Goal: Task Accomplishment & Management: Manage account settings

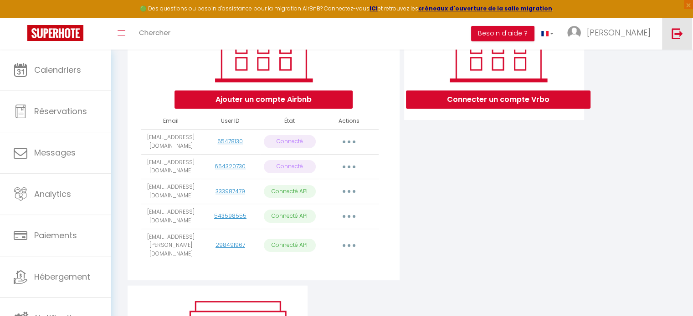
drag, startPoint x: 0, startPoint y: 0, endPoint x: 678, endPoint y: 34, distance: 678.4
click at [678, 34] on img at bounding box center [676, 33] width 11 height 11
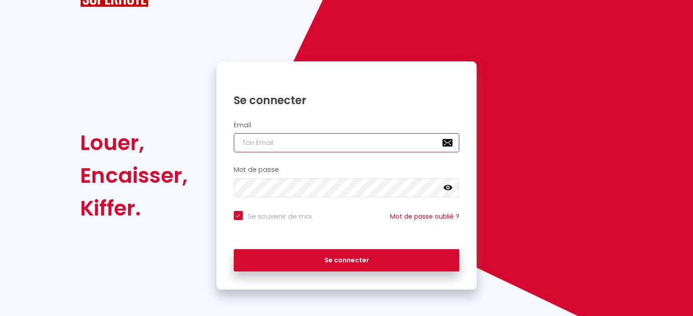
paste input "[EMAIL_ADDRESS][DOMAIN_NAME]"
type input "[EMAIL_ADDRESS][DOMAIN_NAME]"
checkbox input "true"
click at [313, 148] on input "[EMAIL_ADDRESS][DOMAIN_NAME]" at bounding box center [347, 142] width 226 height 19
type input "[EMAIL_ADDRESS][DOMAIN_NAME]"
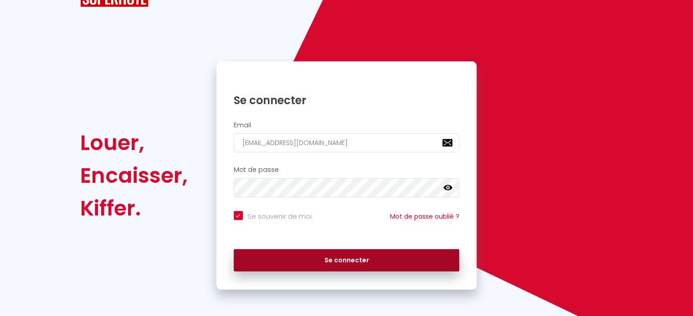
click at [334, 265] on button "Se connecter" at bounding box center [347, 261] width 226 height 23
checkbox input "true"
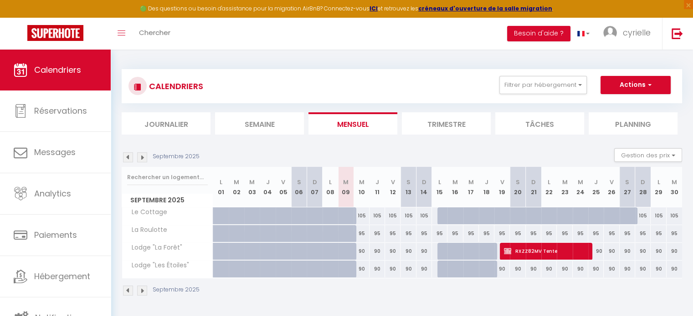
click at [589, 294] on div "Septembre 2025" at bounding box center [402, 292] width 560 height 27
click at [557, 291] on div "Septembre 2025" at bounding box center [402, 292] width 560 height 27
click at [680, 32] on img at bounding box center [676, 33] width 11 height 11
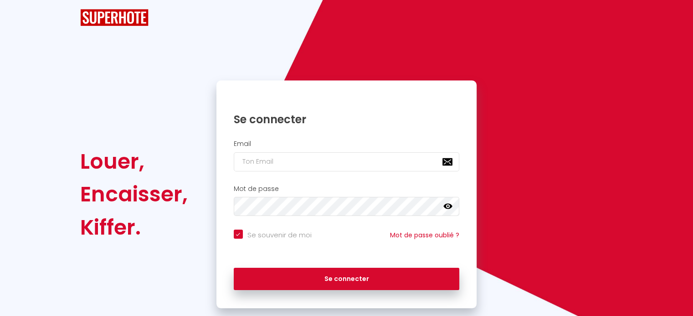
checkbox input "true"
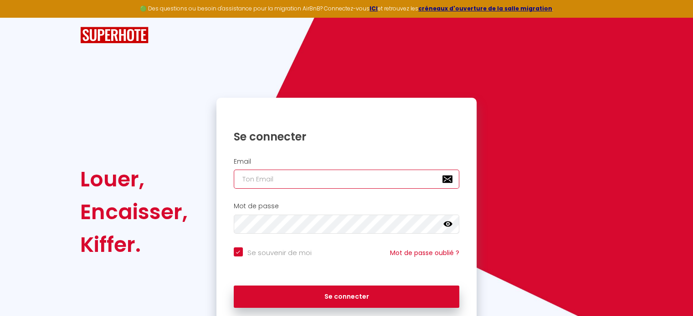
click at [301, 175] on input "email" at bounding box center [347, 179] width 226 height 19
paste input "[EMAIL_ADDRESS][DOMAIN_NAME]"
type input "[EMAIL_ADDRESS][DOMAIN_NAME]"
checkbox input "true"
type input "[EMAIL_ADDRESS][DOMAIN_NAME]"
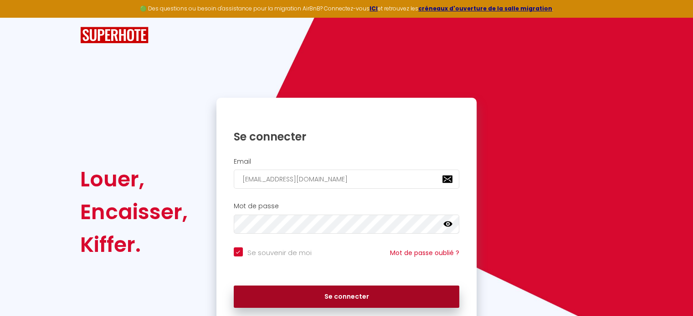
click at [296, 302] on button "Se connecter" at bounding box center [347, 297] width 226 height 23
checkbox input "true"
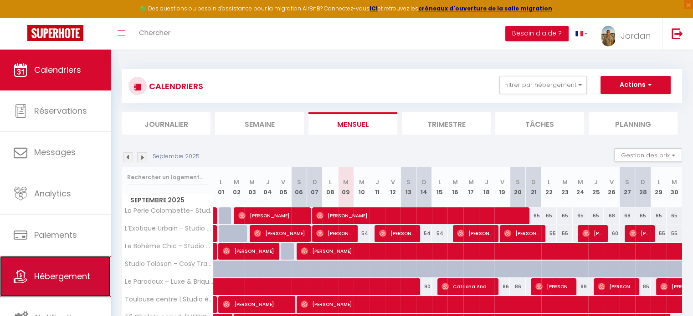
click at [44, 278] on span "Hébergement" at bounding box center [62, 276] width 56 height 11
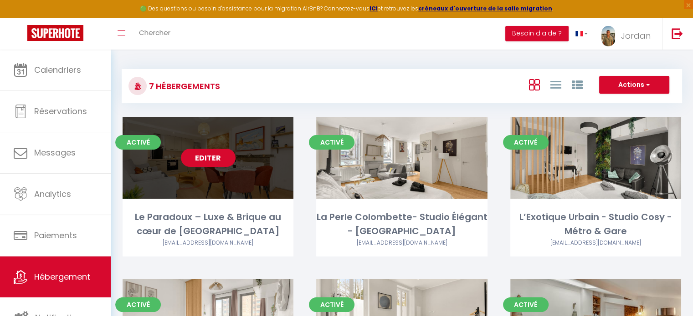
click at [206, 150] on link "Editer" at bounding box center [208, 158] width 55 height 18
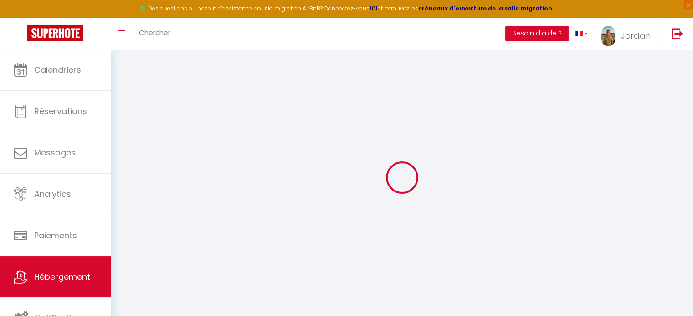
select select
checkbox input "false"
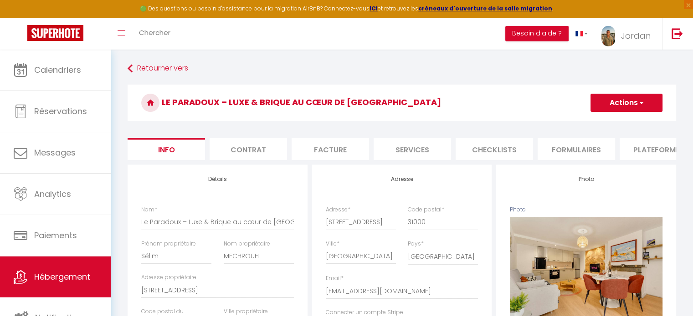
select select
checkbox input "false"
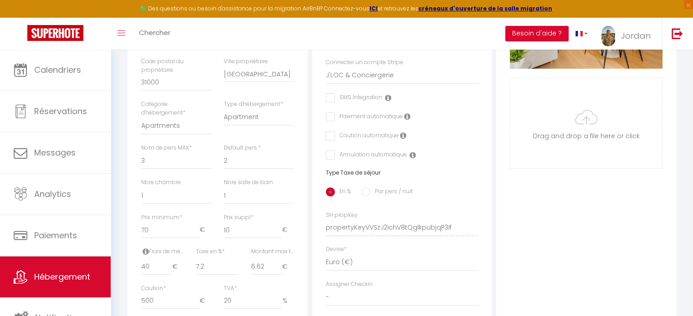
scroll to position [275, 0]
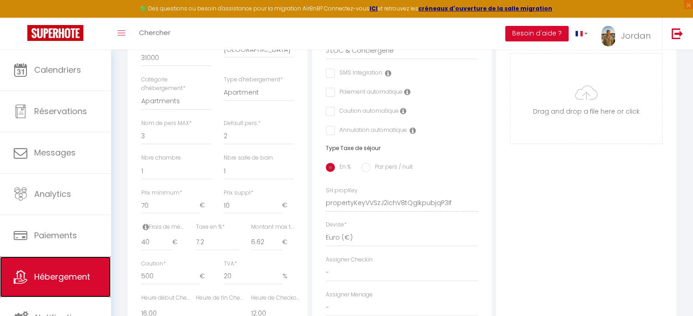
click at [38, 276] on span "Hébergement" at bounding box center [62, 276] width 56 height 11
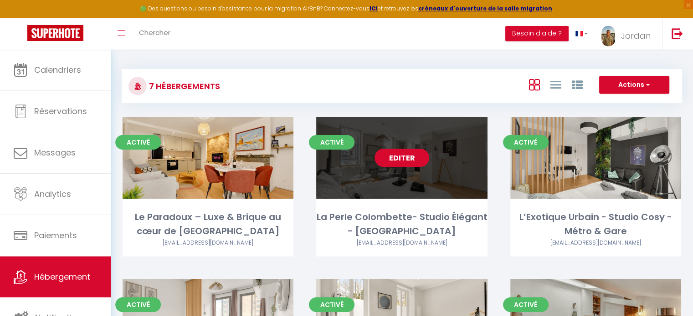
click at [410, 161] on link "Editer" at bounding box center [401, 158] width 55 height 18
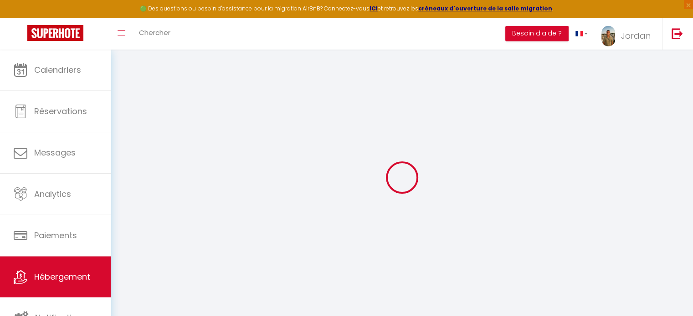
select select
checkbox input "false"
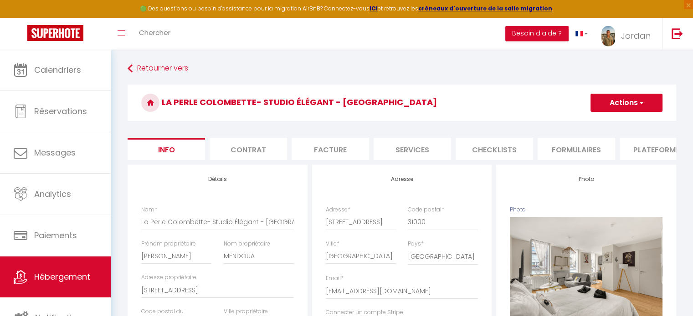
select select
checkbox input "false"
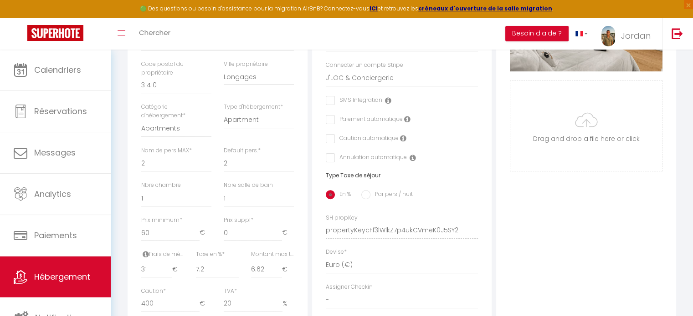
scroll to position [255, 0]
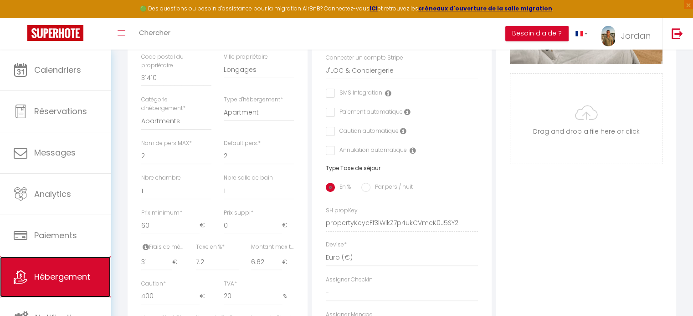
click at [39, 281] on span "Hébergement" at bounding box center [62, 276] width 56 height 11
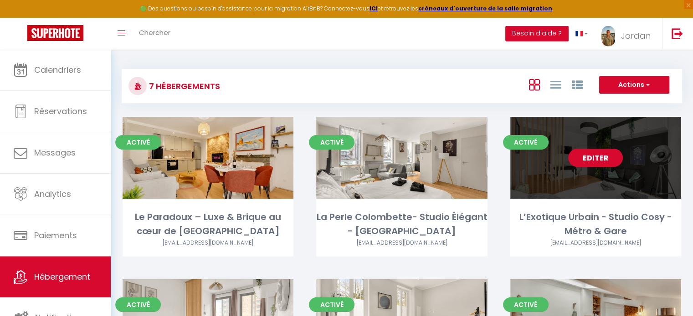
click at [586, 163] on link "Editer" at bounding box center [595, 158] width 55 height 18
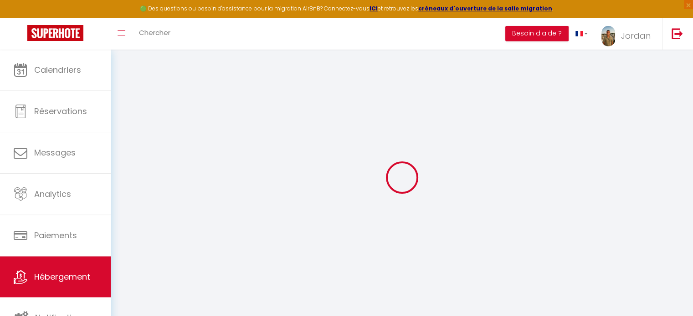
select select
checkbox input "false"
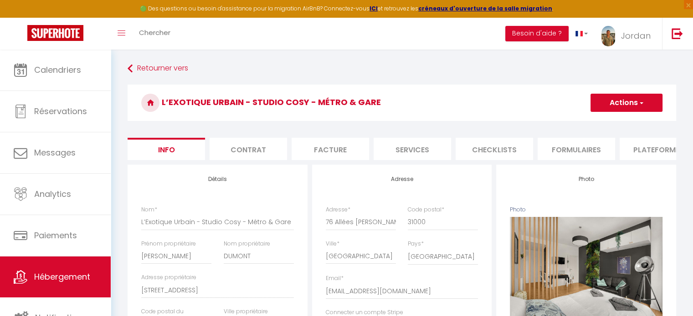
select select
checkbox input "false"
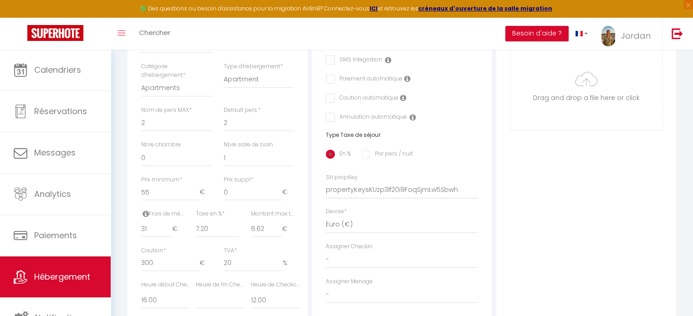
scroll to position [289, 0]
click at [75, 272] on span "Hébergement" at bounding box center [62, 276] width 56 height 11
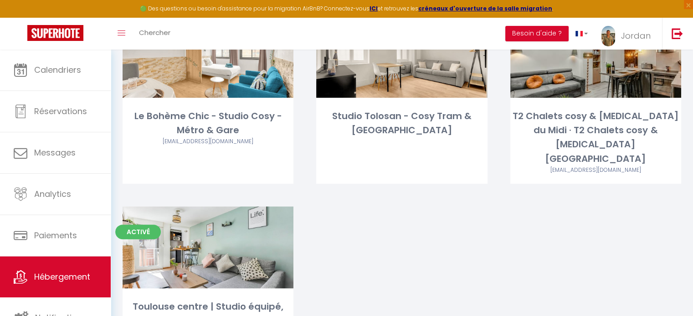
scroll to position [265, 0]
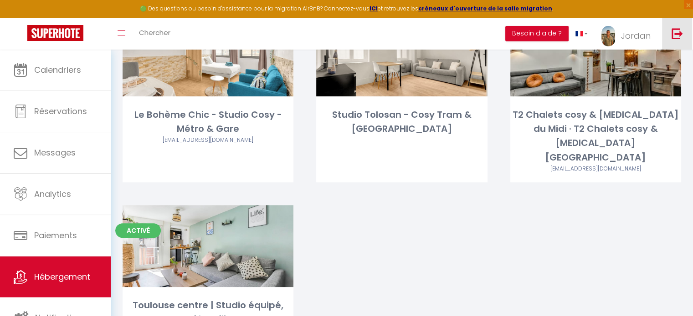
click at [672, 33] on img at bounding box center [676, 33] width 11 height 11
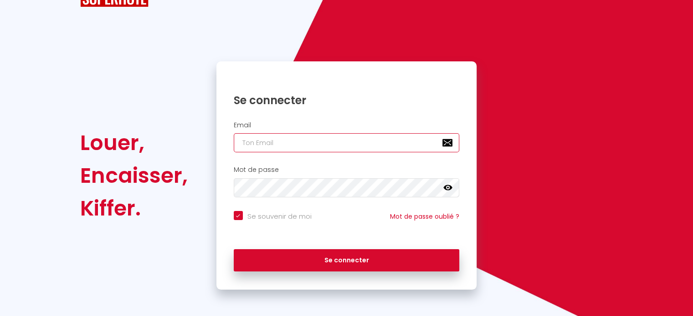
paste input "[PERSON_NAME][EMAIL_ADDRESS][DOMAIN_NAME]"
type input "[PERSON_NAME][EMAIL_ADDRESS][DOMAIN_NAME]"
checkbox input "true"
click at [370, 143] on input "[PERSON_NAME][EMAIL_ADDRESS][DOMAIN_NAME]" at bounding box center [347, 142] width 226 height 19
type input "[PERSON_NAME][EMAIL_ADDRESS][DOMAIN_NAME]"
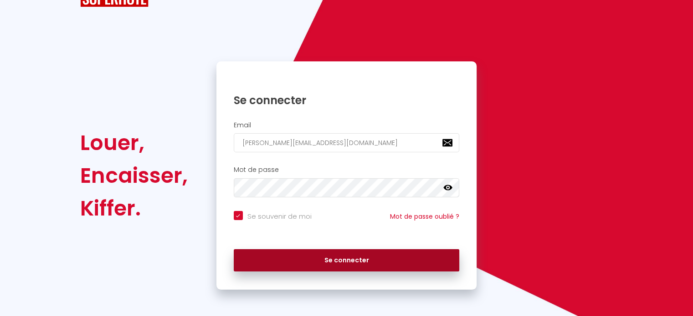
click at [352, 253] on button "Se connecter" at bounding box center [347, 261] width 226 height 23
checkbox input "true"
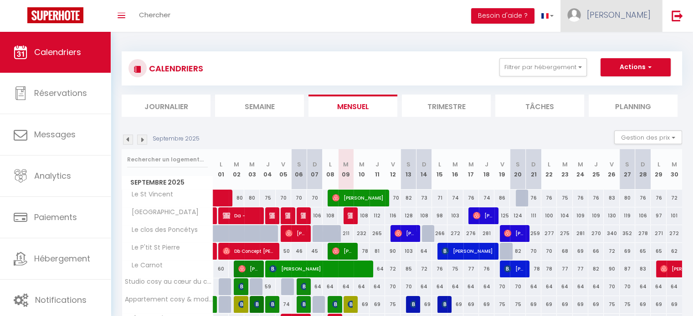
click at [636, 19] on span "[PERSON_NAME]" at bounding box center [618, 14] width 64 height 11
click at [625, 51] on link "Paramètres" at bounding box center [624, 45] width 67 height 15
select select "fr"
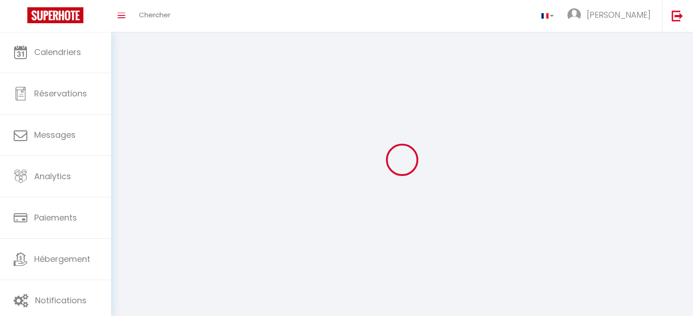
select select
type input "[PERSON_NAME]"
type input "0650899556"
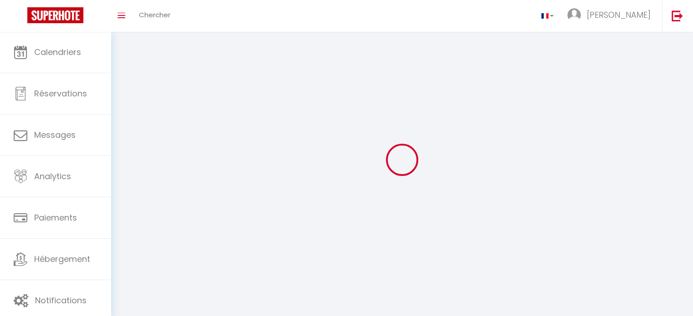
type input "[GEOGRAPHIC_DATA]"
type input "71000"
type input "Macon"
type input "[URL][DOMAIN_NAME]"
select select
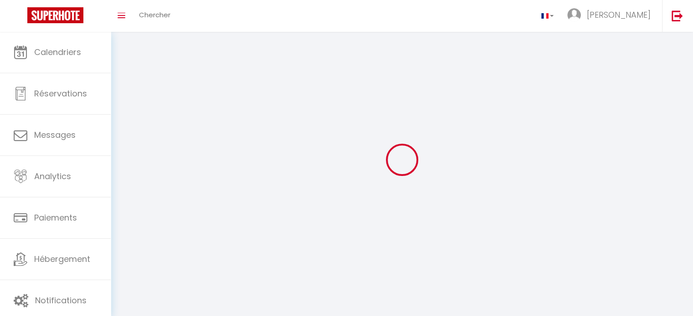
select select "28"
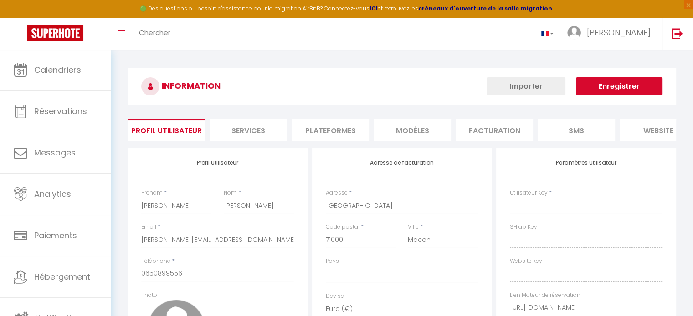
select select
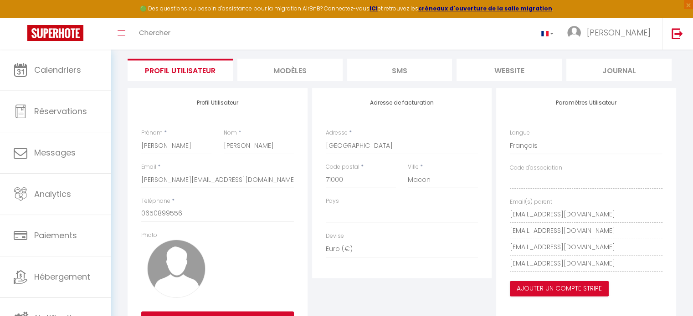
scroll to position [61, 0]
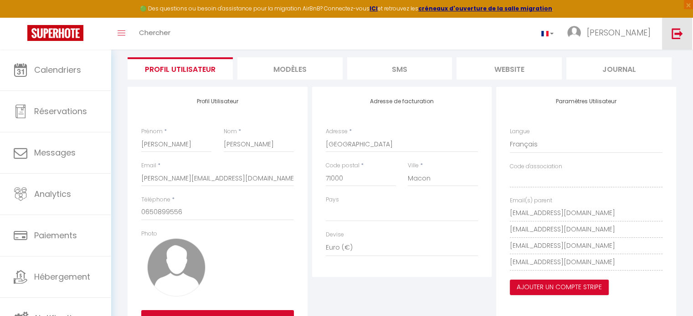
click at [680, 36] on img at bounding box center [676, 33] width 11 height 11
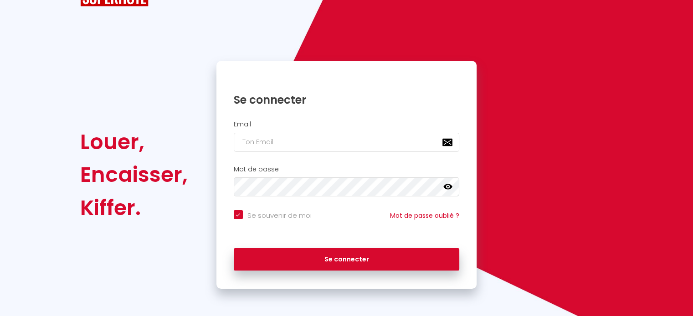
checkbox input "true"
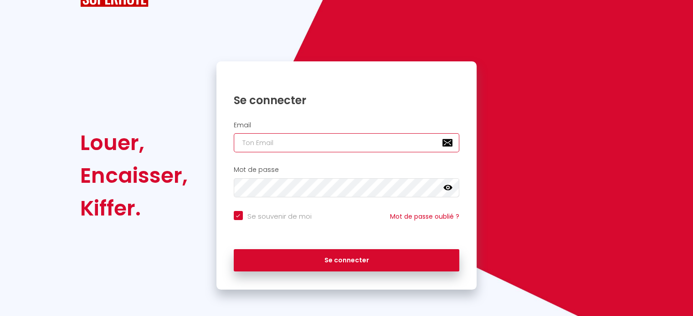
paste input "[EMAIL_ADDRESS][DOMAIN_NAME]"
type input "[EMAIL_ADDRESS][DOMAIN_NAME]"
checkbox input "true"
click at [301, 141] on input "[EMAIL_ADDRESS][DOMAIN_NAME]" at bounding box center [347, 142] width 226 height 19
type input "[EMAIL_ADDRESS][DOMAIN_NAME]"
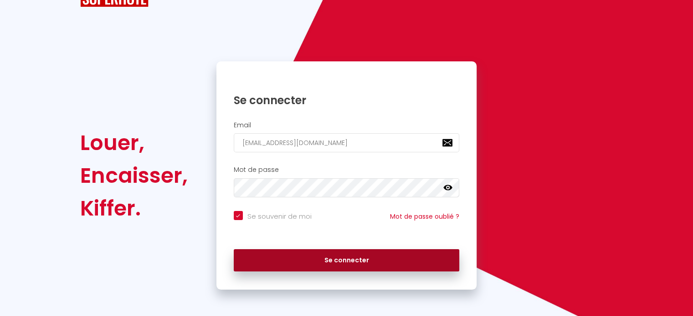
click at [312, 266] on button "Se connecter" at bounding box center [347, 261] width 226 height 23
checkbox input "true"
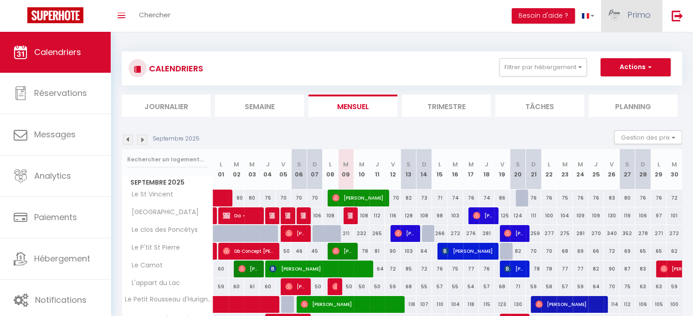
click at [630, 11] on span "Primo" at bounding box center [638, 14] width 23 height 11
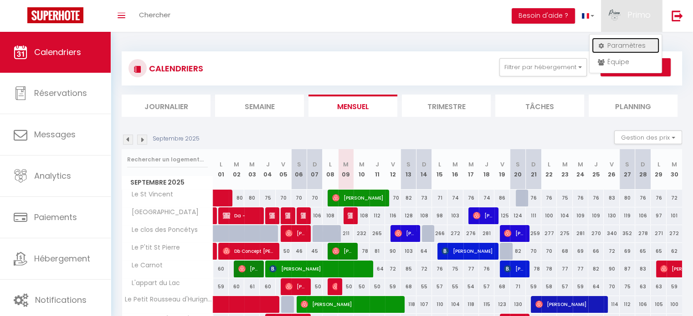
click at [623, 46] on link "Paramètres" at bounding box center [624, 45] width 67 height 15
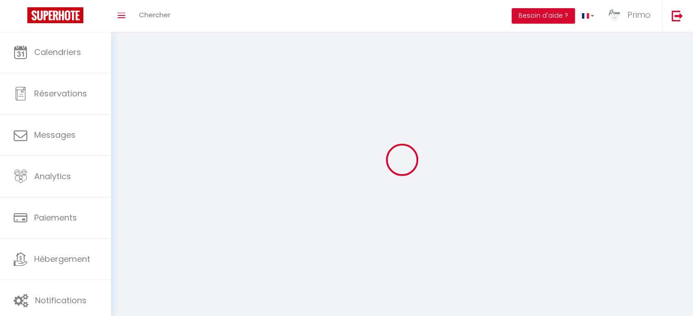
select select
type input "Primo"
type input "Conciergerie"
type input "0650899556"
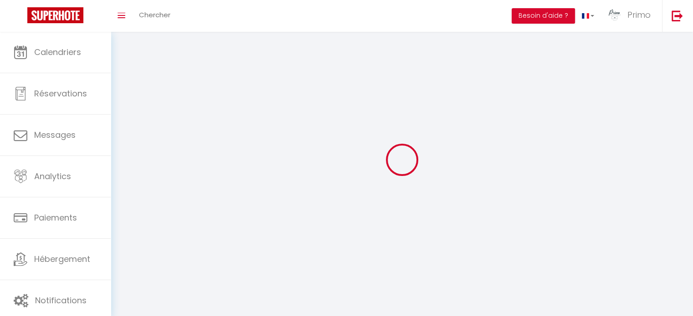
type input "118 Impasse des grands champs"
type input "71700"
type input "Tournus"
type input "unm06fmwIKwX0Rms5lULEksfD"
type input "1OIAas8ON0XLHafPmrml6SbCX"
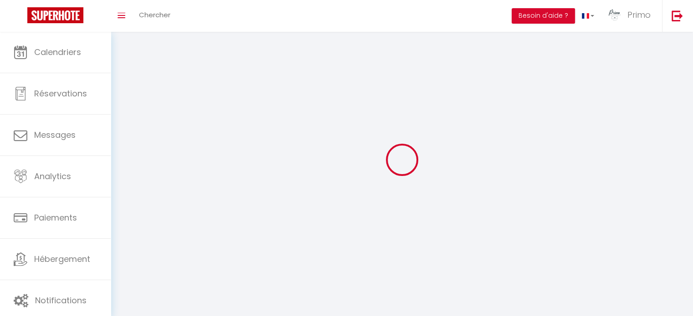
select select "28"
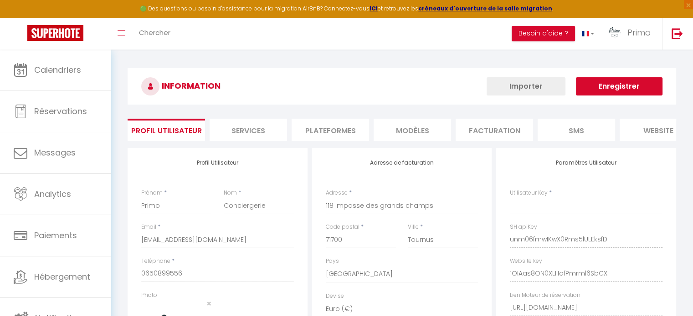
type input "unm06fmwIKwX0Rms5lULEksfD"
type input "1OIAas8ON0XLHafPmrml6SbCX"
type input "[URL][DOMAIN_NAME]"
select select "fr"
click at [326, 129] on li "Plateformes" at bounding box center [329, 130] width 77 height 22
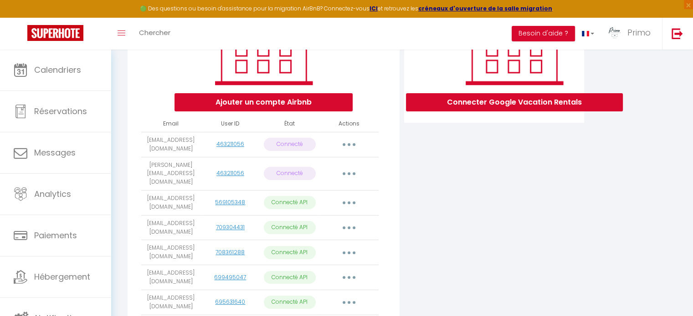
scroll to position [158, 0]
click at [677, 35] on img at bounding box center [676, 33] width 11 height 11
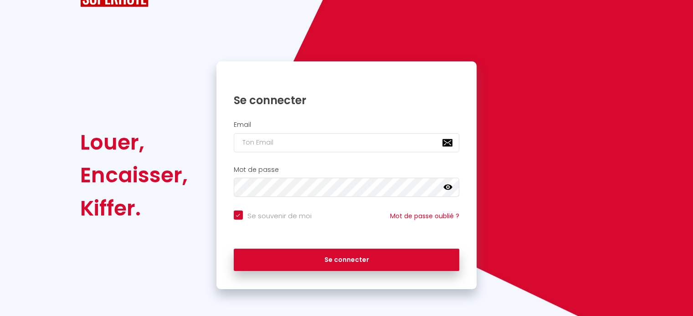
checkbox input "true"
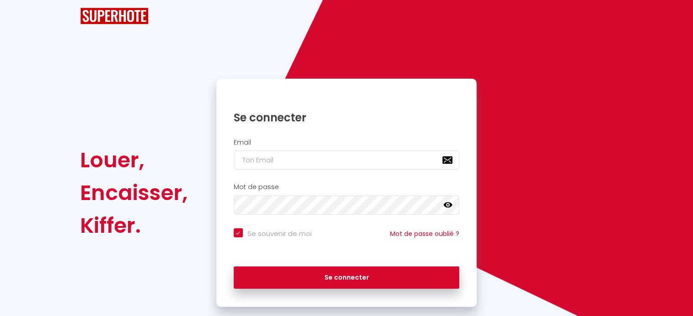
scroll to position [36, 0]
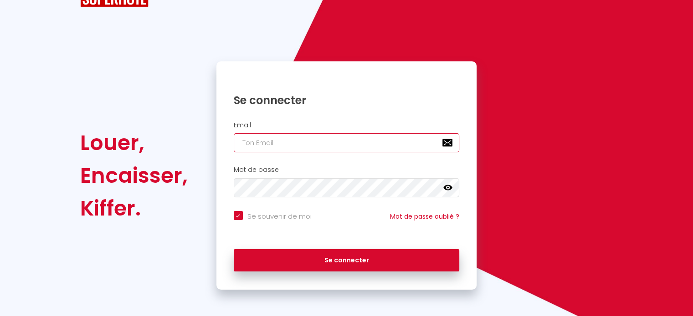
paste input "[EMAIL_ADDRESS][DOMAIN_NAME]"
type input "[EMAIL_ADDRESS][DOMAIN_NAME]"
checkbox input "true"
click at [335, 142] on input "[EMAIL_ADDRESS][DOMAIN_NAME]" at bounding box center [347, 142] width 226 height 19
type input "[EMAIL_ADDRESS][DOMAIN_NAME]"
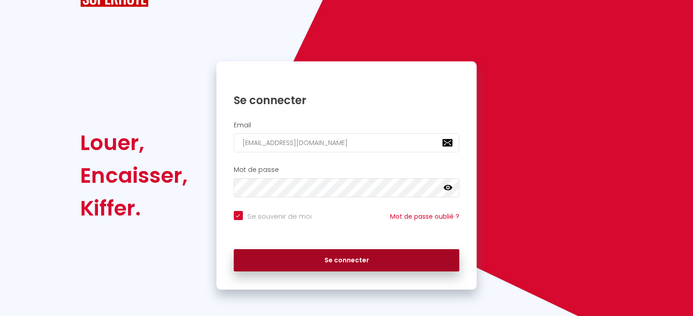
click at [338, 260] on button "Se connecter" at bounding box center [347, 261] width 226 height 23
checkbox input "true"
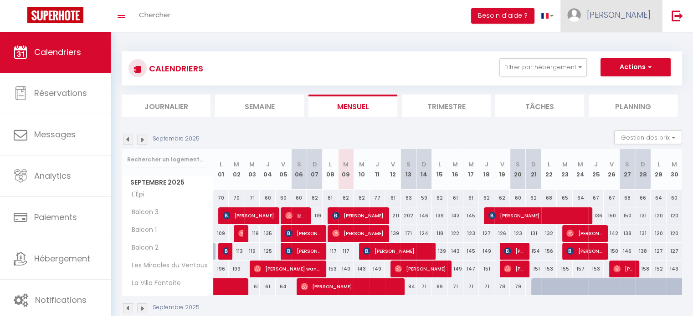
click at [632, 22] on link "[PERSON_NAME]" at bounding box center [611, 16] width 102 height 32
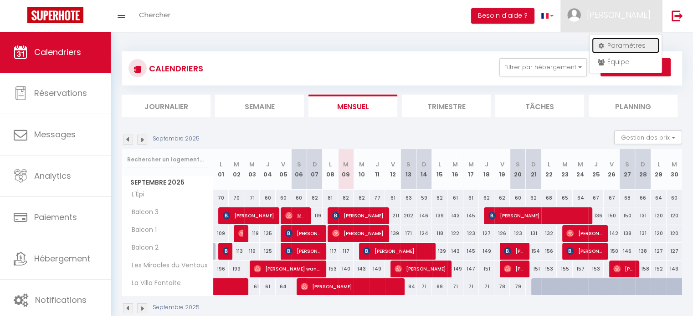
click at [626, 46] on link "Paramètres" at bounding box center [624, 45] width 67 height 15
select select "fr"
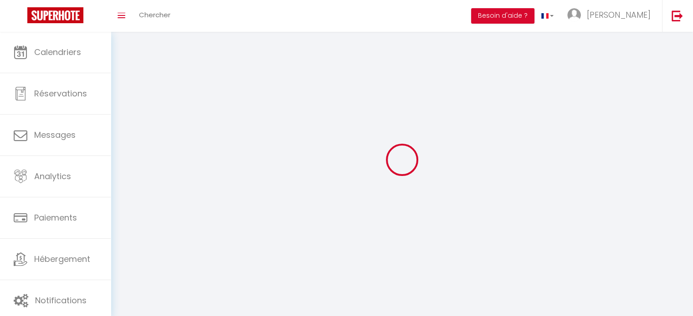
type input "[PERSON_NAME]"
type input "ROUVIERE"
type input "0768393274"
type input "[STREET_ADDRESS]"
type input "84170"
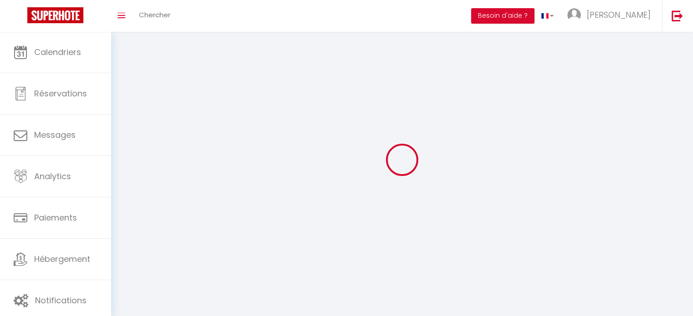
type input "Monteux"
type input "TM8h0dnWnRC7KirjcJPjD32xv"
type input "9rBrVWmtSg1Mo0vHUzcp2SeU7"
select select "28"
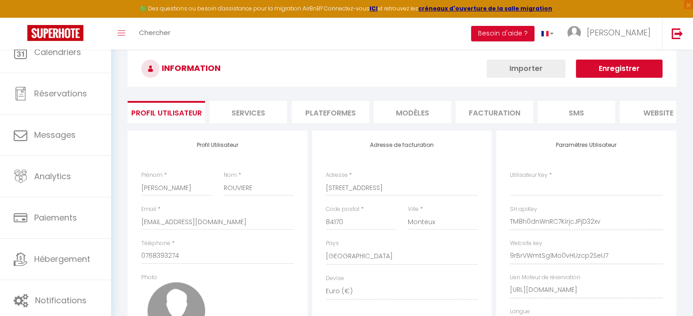
type input "TM8h0dnWnRC7KirjcJPjD32xv"
type input "9rBrVWmtSg1Mo0vHUzcp2SeU7"
type input "[URL][DOMAIN_NAME]"
select select "fr"
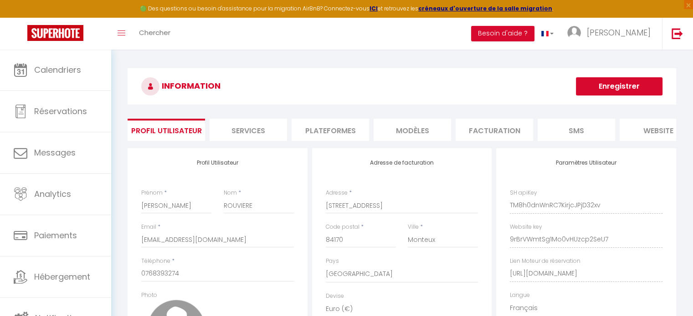
click at [338, 134] on li "Plateformes" at bounding box center [329, 130] width 77 height 22
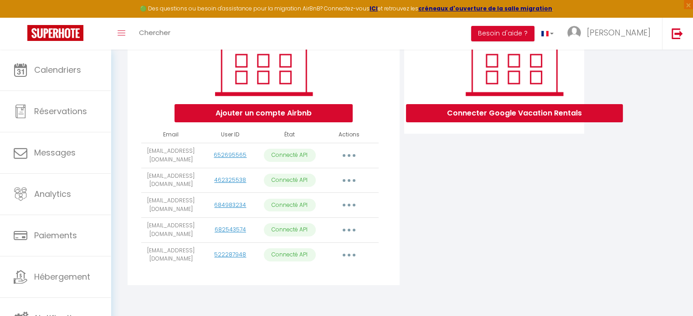
scroll to position [151, 0]
